Goal: Transaction & Acquisition: Purchase product/service

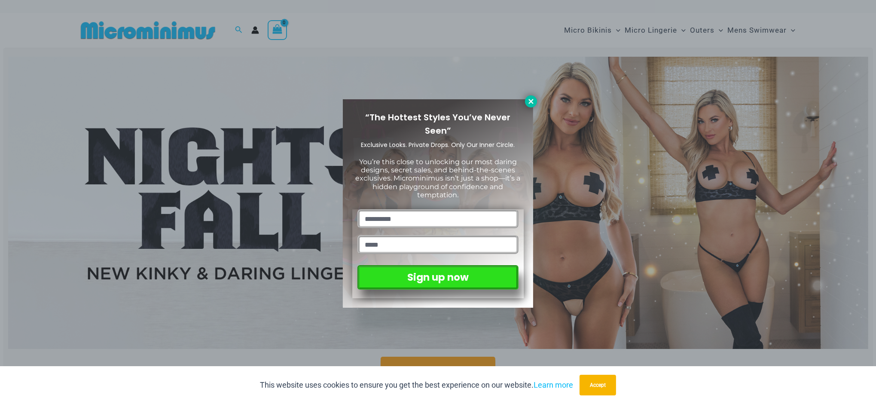
click at [533, 101] on icon at bounding box center [531, 102] width 8 height 8
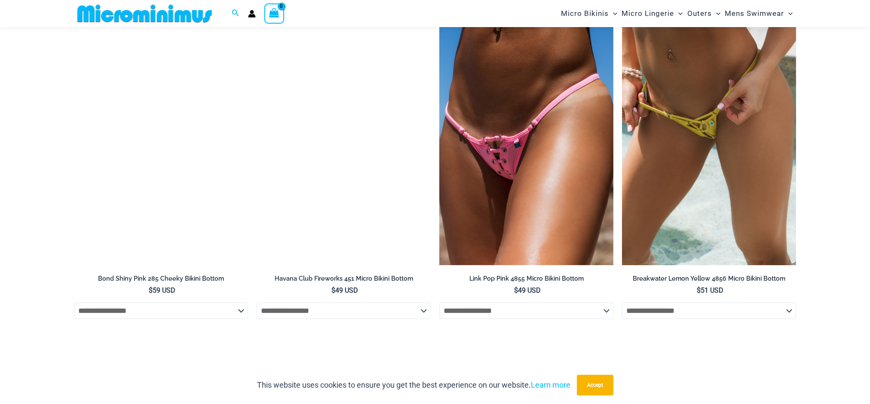
scroll to position [2659, 0]
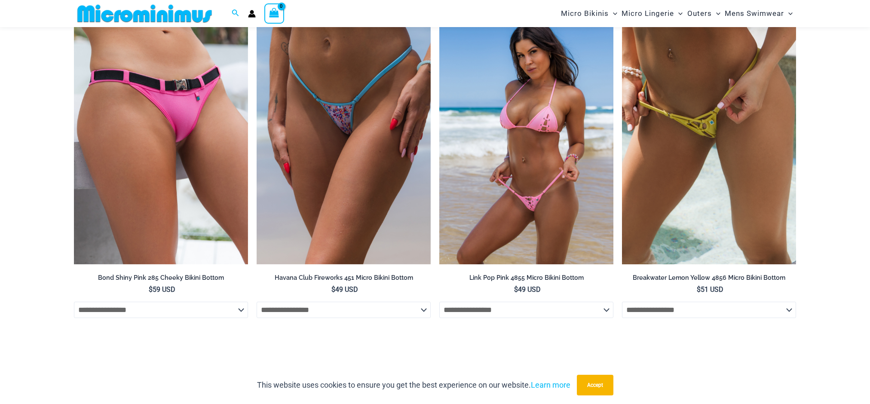
click at [544, 214] on img at bounding box center [526, 133] width 174 height 261
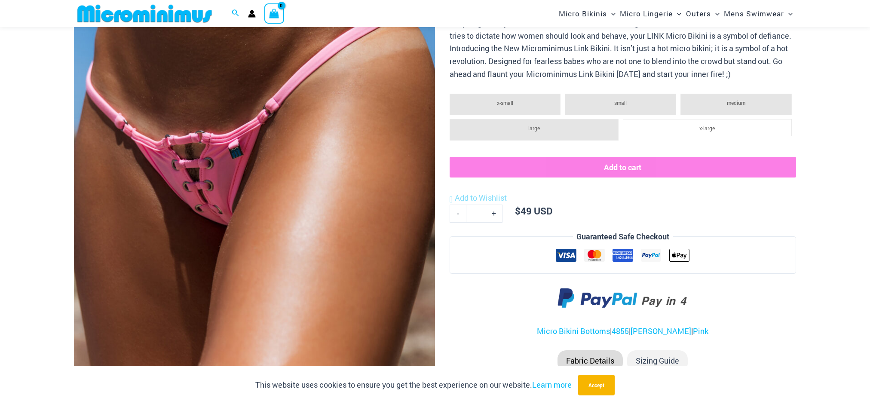
scroll to position [219, 0]
